Goal: Information Seeking & Learning: Learn about a topic

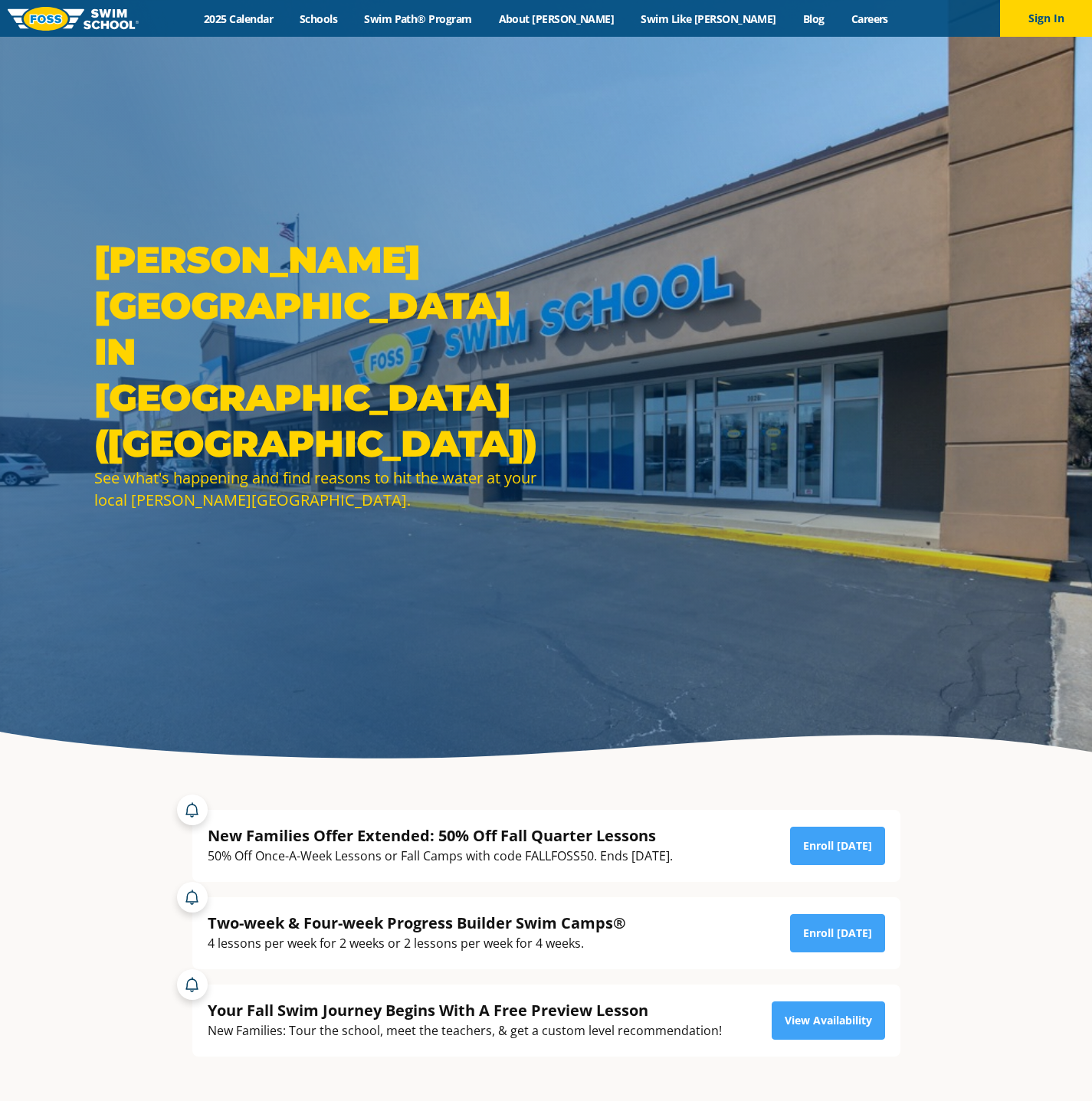
click at [1057, 14] on button "Sign In" at bounding box center [1046, 18] width 92 height 37
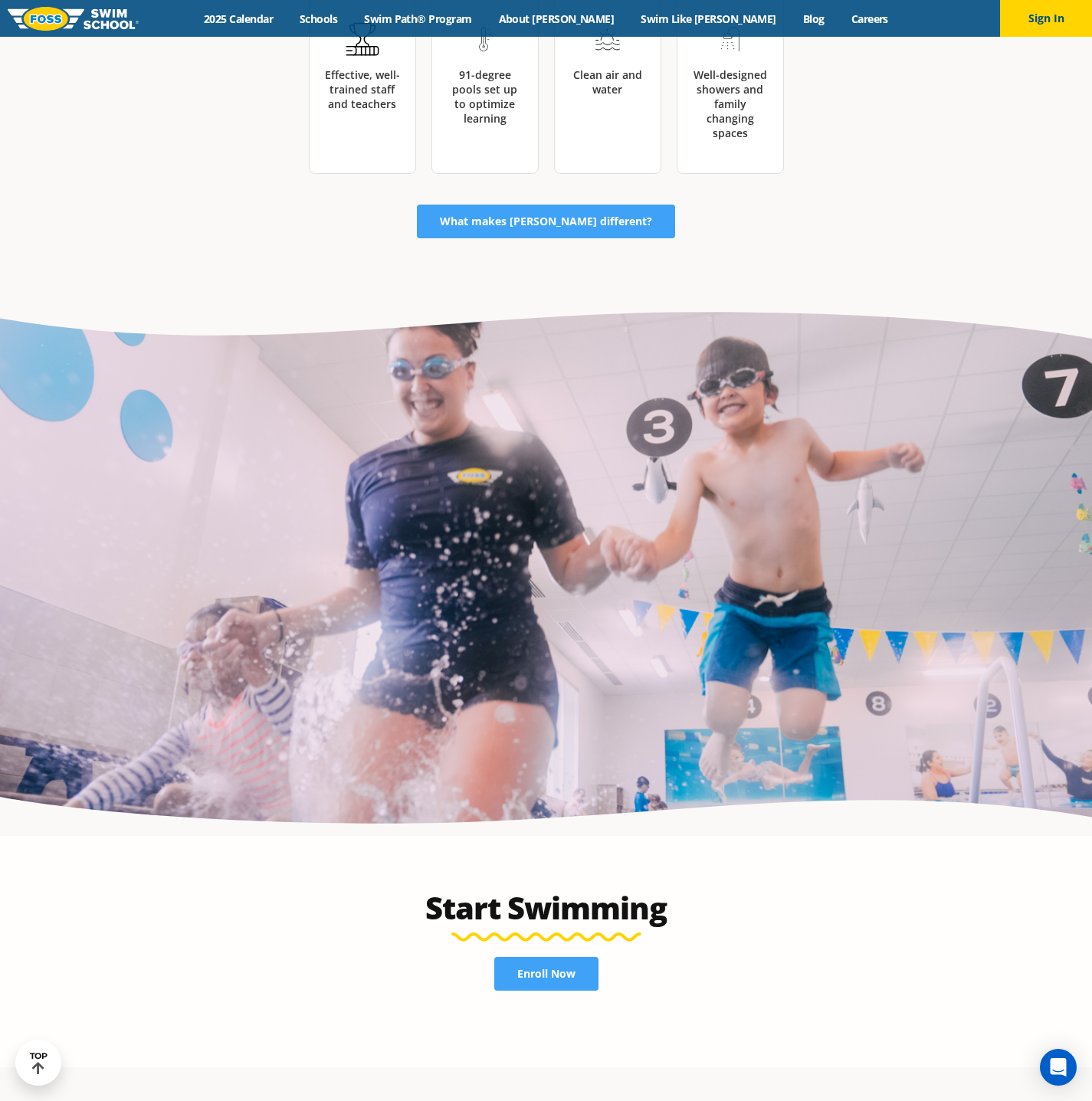
scroll to position [3142, 0]
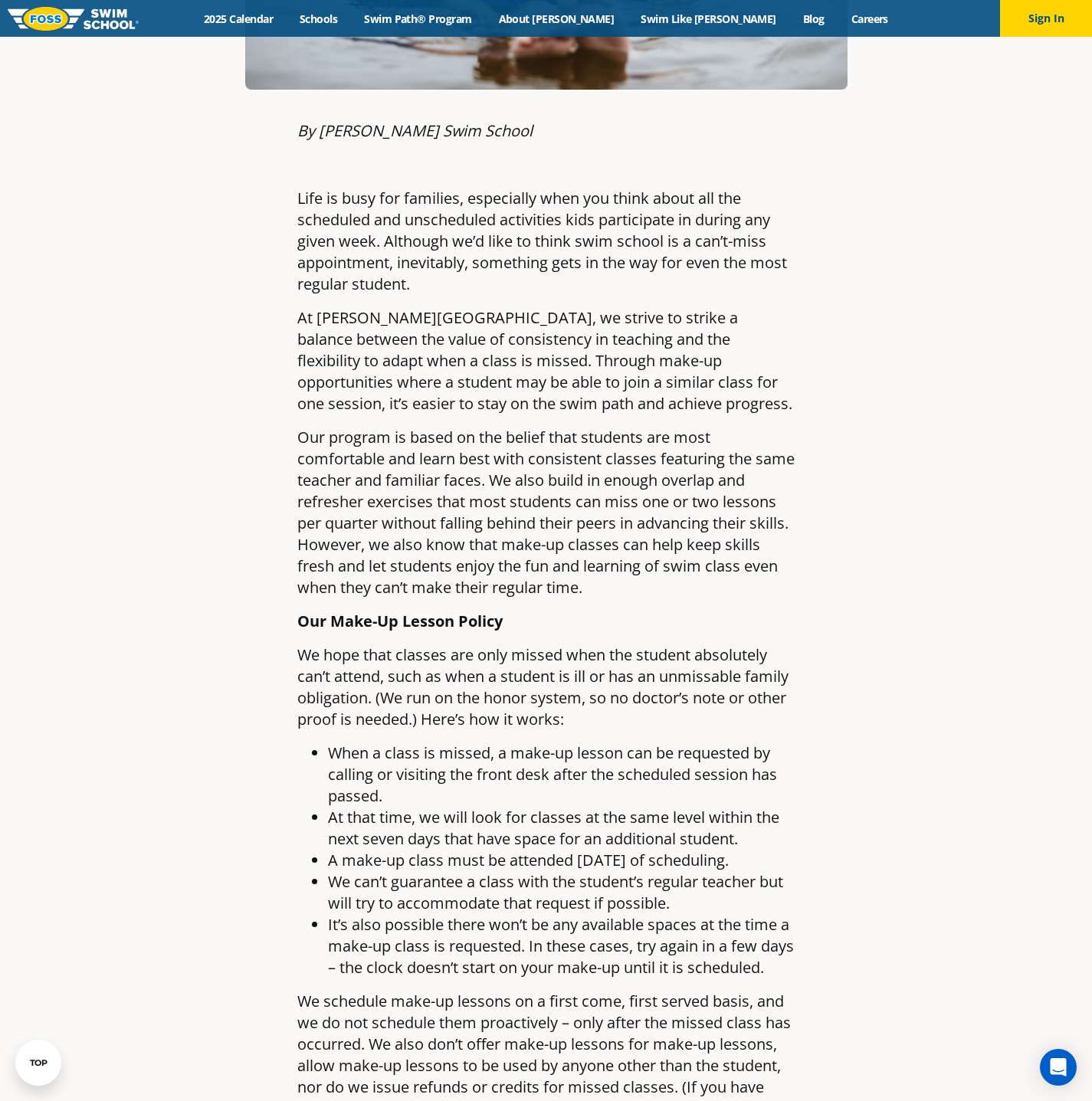
scroll to position [629, 0]
